Goal: Task Accomplishment & Management: Complete application form

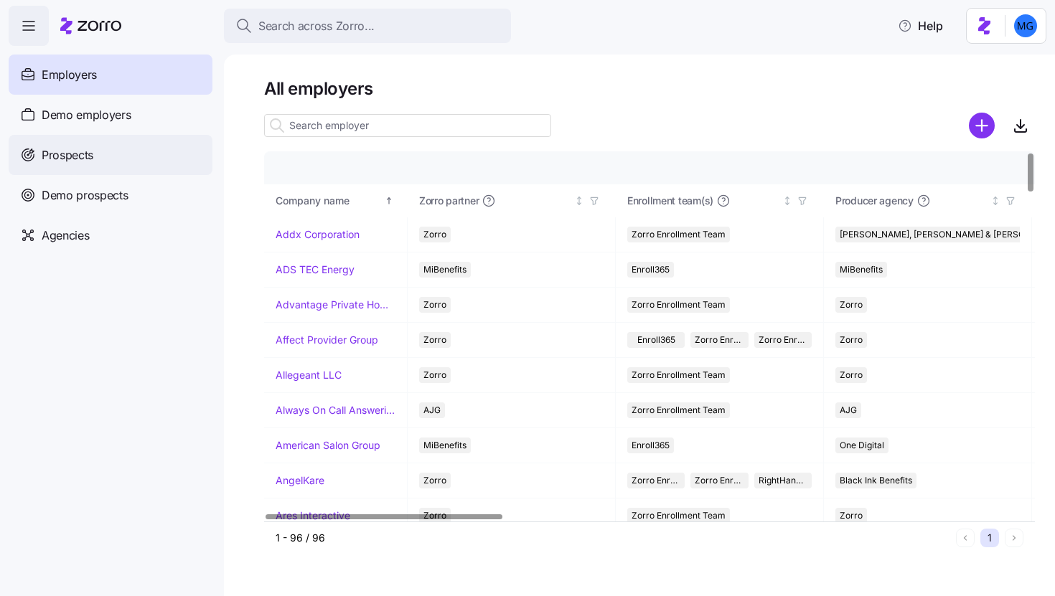
click at [89, 159] on span "Prospects" at bounding box center [68, 155] width 52 height 18
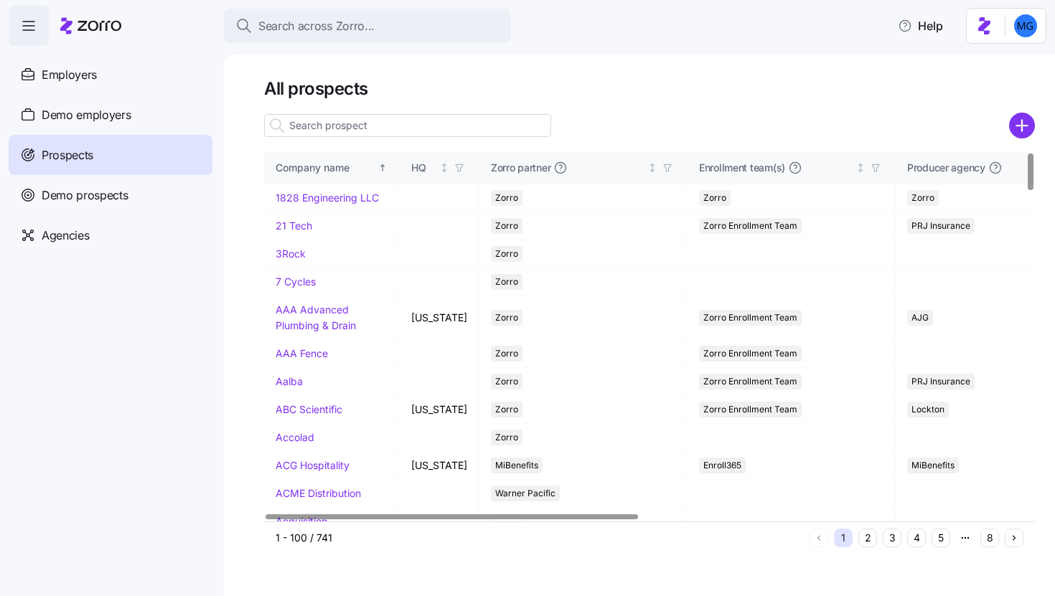
click at [1035, 118] on div "All prospects Company name HQ Zorro partner Enrollment team(s) Producer agency …" at bounding box center [639, 326] width 831 height 542
click at [1029, 122] on circle "add icon" at bounding box center [1022, 126] width 24 height 24
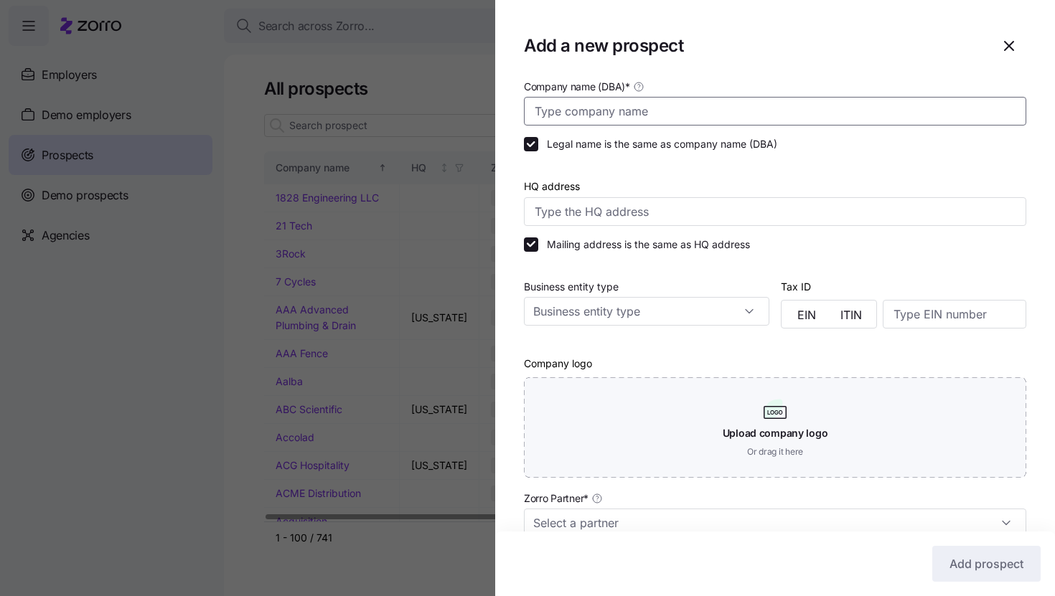
click at [697, 100] on input "Company name (DBA) *" at bounding box center [775, 111] width 502 height 29
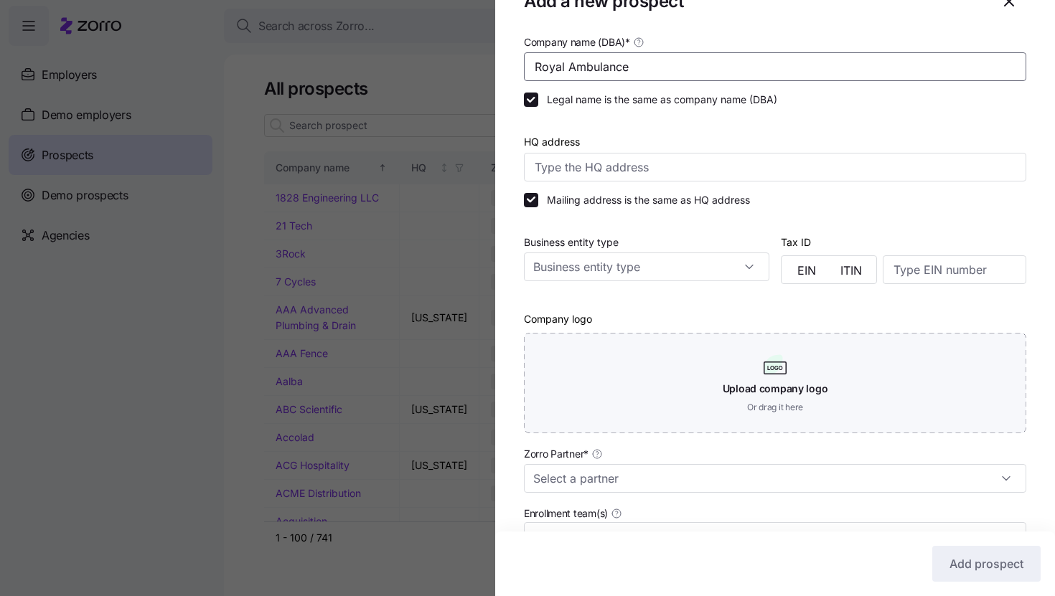
scroll to position [249, 0]
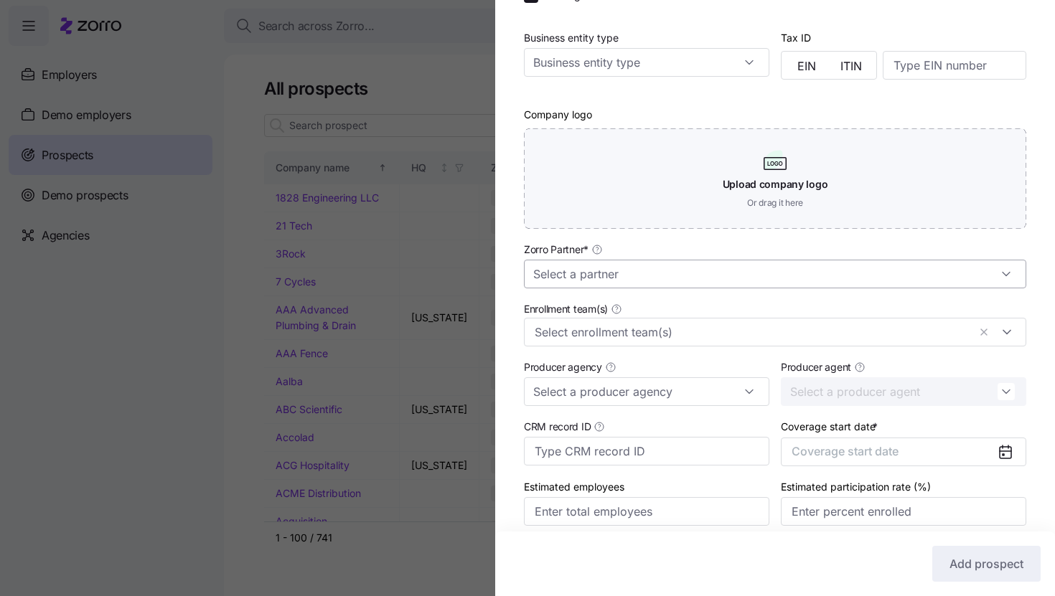
type input "Royal Ambulance"
click at [650, 286] on input "Zorro Partner *" at bounding box center [775, 274] width 502 height 29
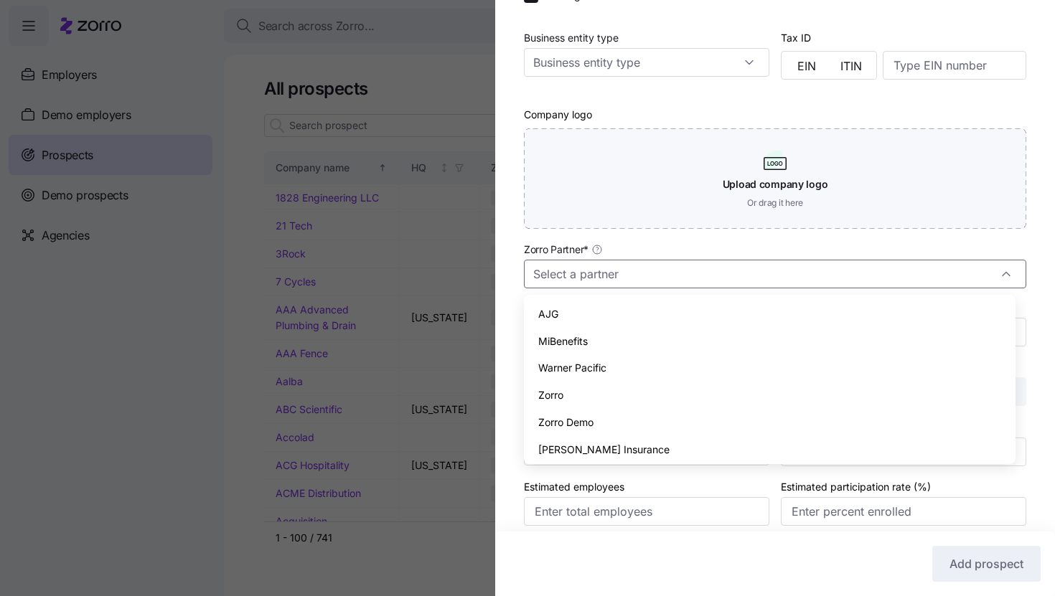
click at [630, 385] on div "Zorro" at bounding box center [770, 395] width 480 height 27
type input "Zorro"
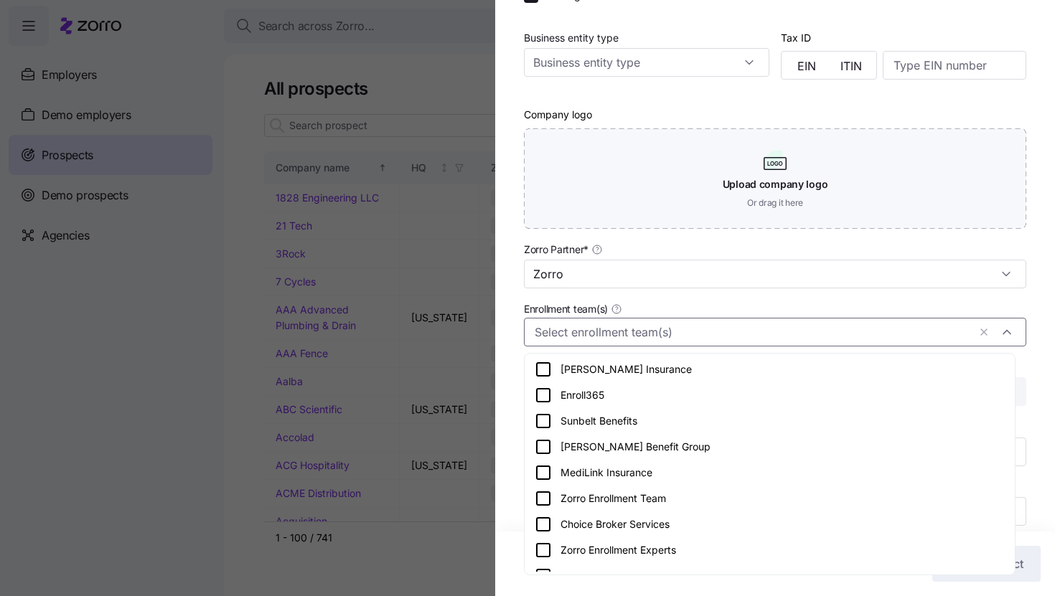
click at [631, 334] on input "Enrollment team(s)" at bounding box center [751, 332] width 433 height 19
click at [649, 493] on div "Zorro Enrollment Team" at bounding box center [770, 498] width 470 height 17
click at [1039, 341] on div "Company name (DBA) * Royal Ambulance Legal name is the same as company name (DB…" at bounding box center [775, 192] width 560 height 726
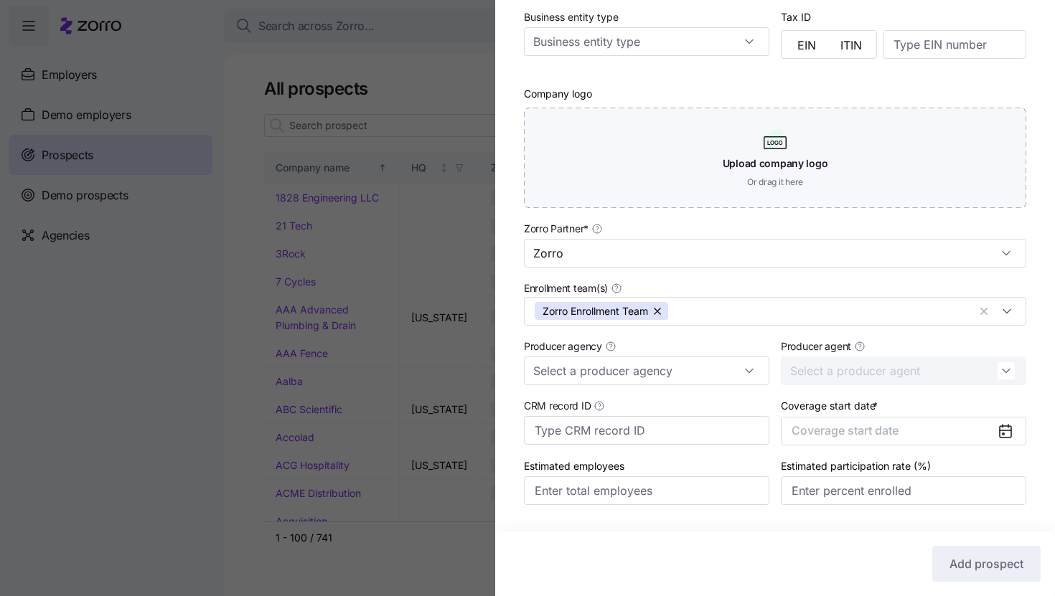
scroll to position [309, 0]
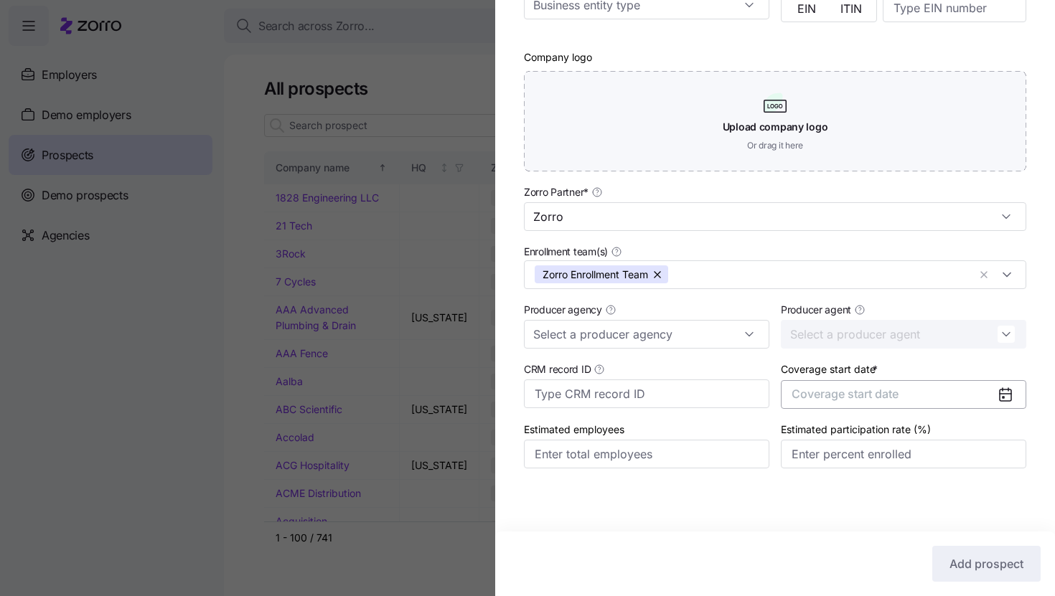
click at [977, 392] on button "Coverage start date" at bounding box center [903, 394] width 245 height 29
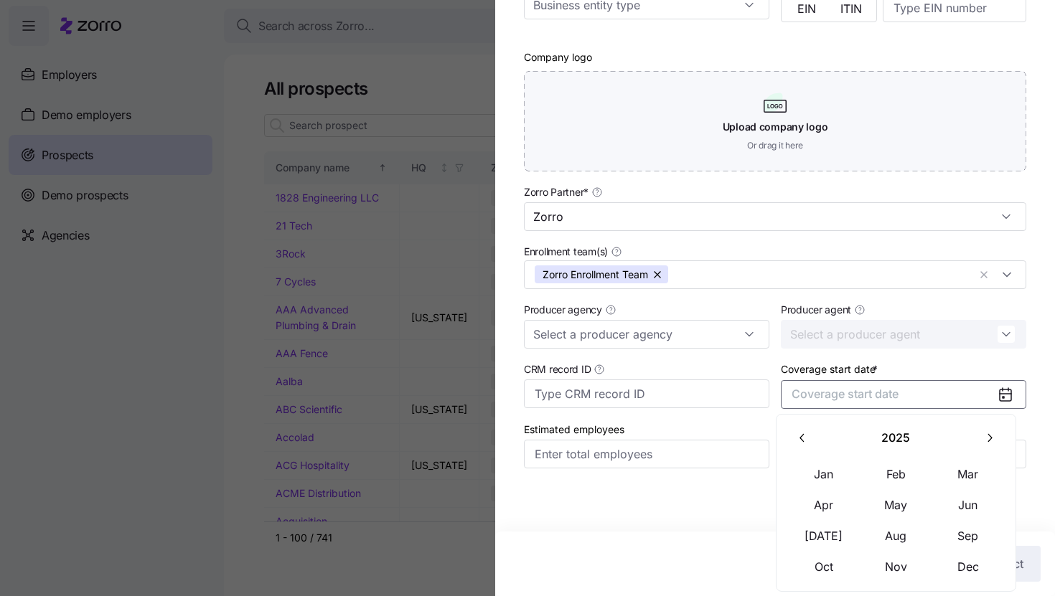
click at [984, 436] on icon "button" at bounding box center [989, 438] width 14 height 14
click at [814, 472] on button "Jan" at bounding box center [824, 474] width 72 height 30
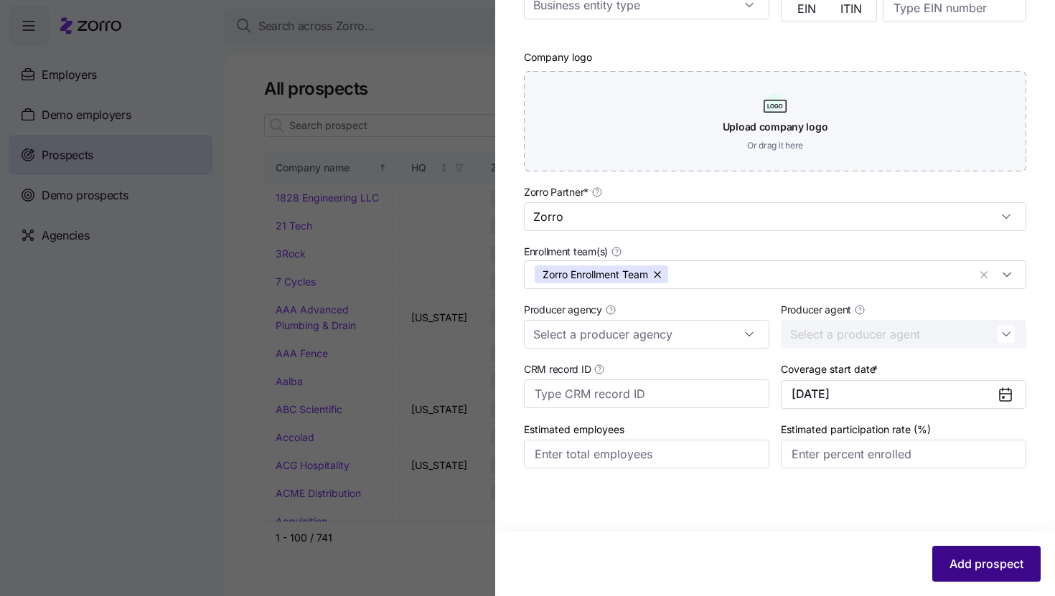
click at [975, 551] on button "Add prospect" at bounding box center [986, 564] width 108 height 36
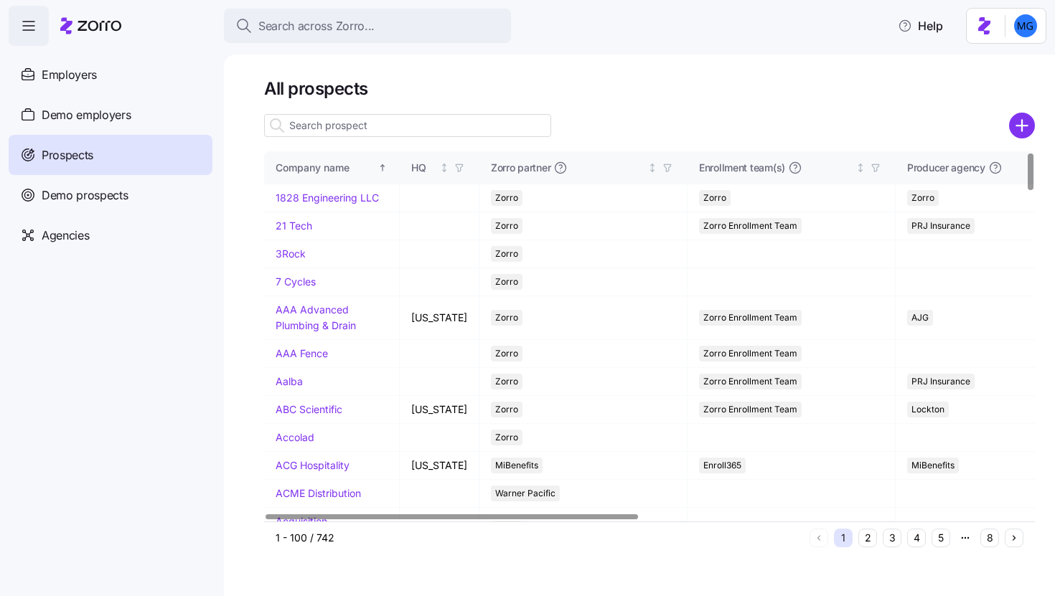
click at [515, 128] on input at bounding box center [407, 125] width 287 height 23
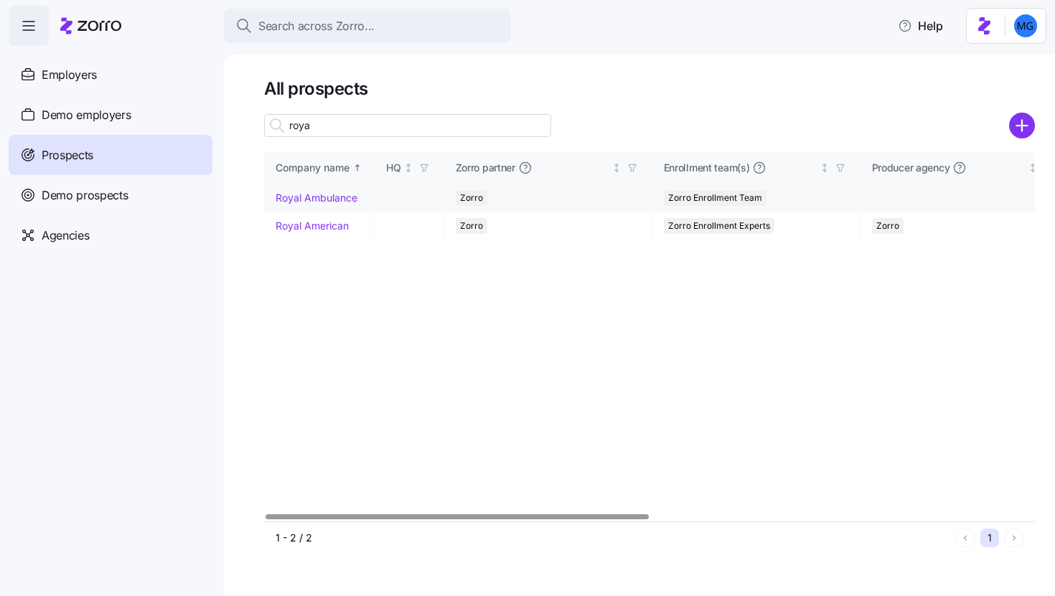
type input "roya"
click at [331, 199] on link "Royal Ambulance" at bounding box center [317, 198] width 82 height 12
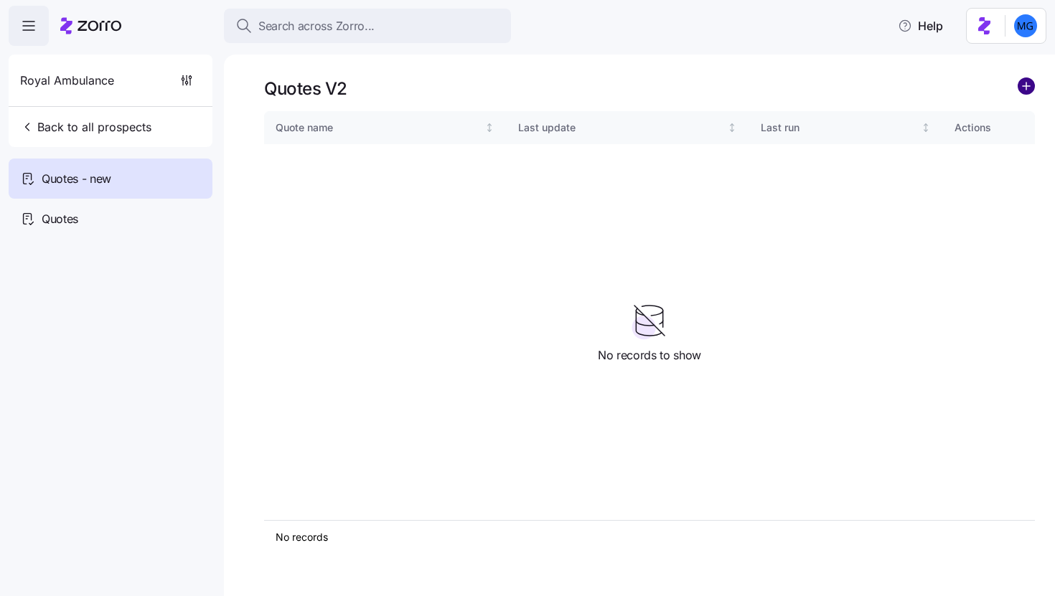
click at [1030, 89] on circle "add icon" at bounding box center [1026, 86] width 16 height 16
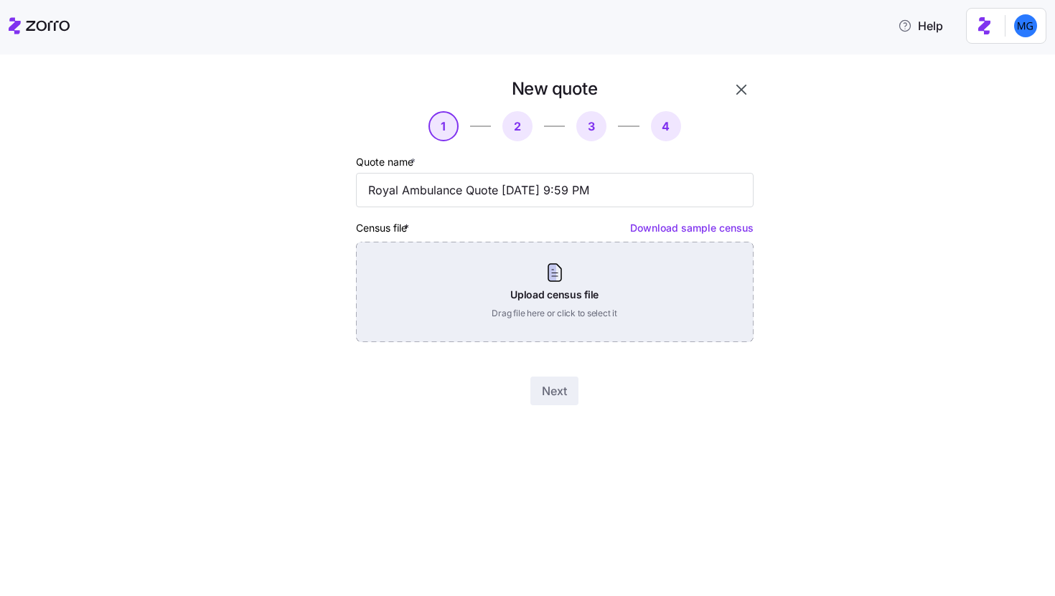
click at [552, 301] on div "Upload census file Drag file here or click to select it" at bounding box center [555, 292] width 398 height 100
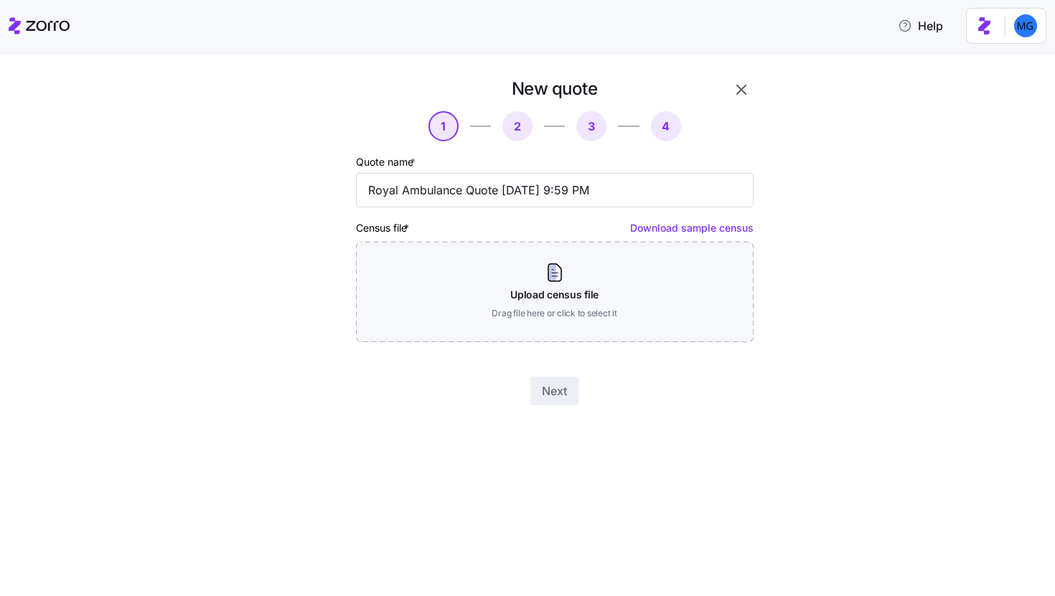
click at [822, 394] on div "New quote 1 2 3 4 Quote name * Royal Ambulance Quote [DATE] 9:59 PM Census file…" at bounding box center [537, 249] width 994 height 345
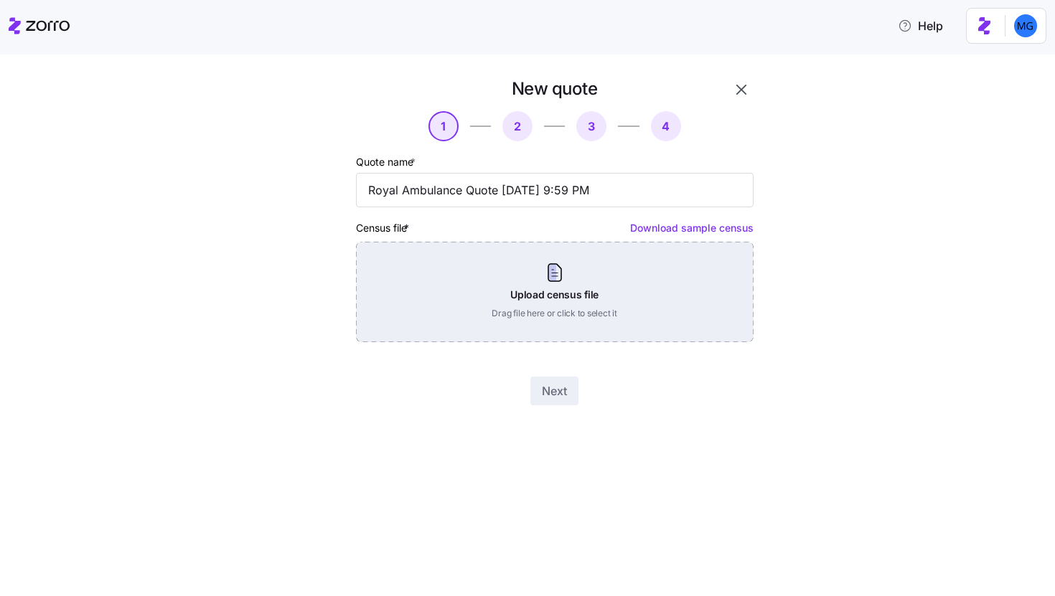
click at [576, 309] on div "Upload census file Drag file here or click to select it" at bounding box center [555, 292] width 398 height 100
